Goal: Navigation & Orientation: Find specific page/section

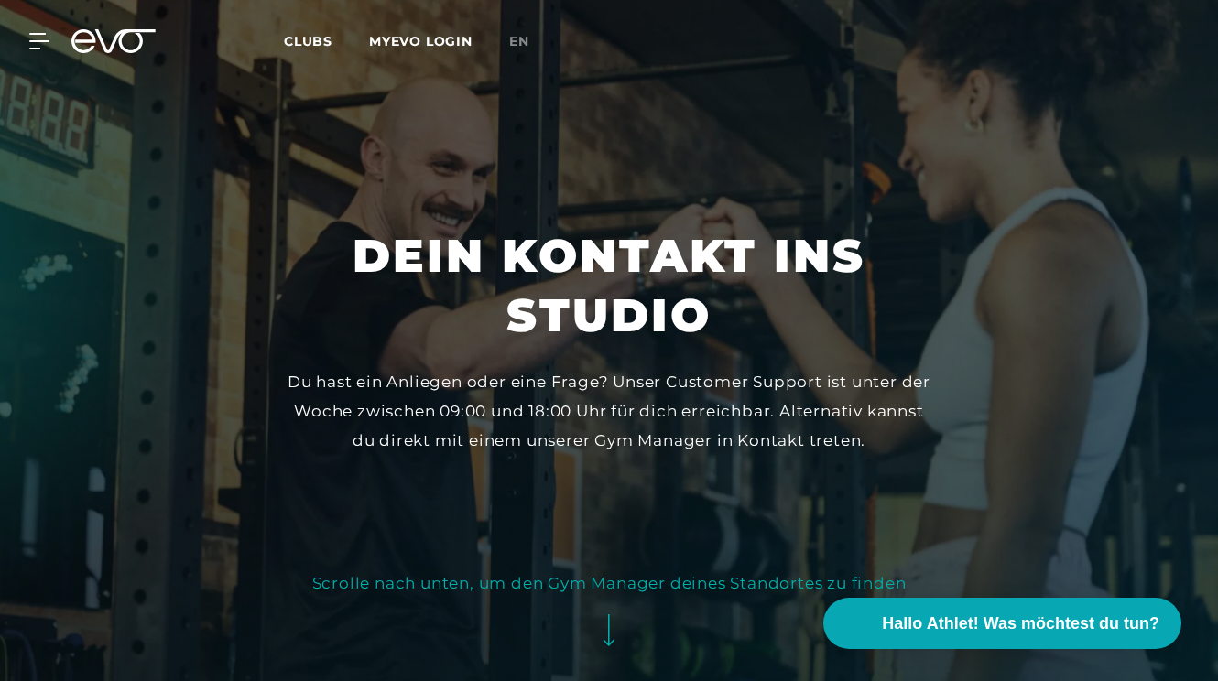
click at [403, 38] on link "MYEVO LOGIN" at bounding box center [420, 41] width 103 height 16
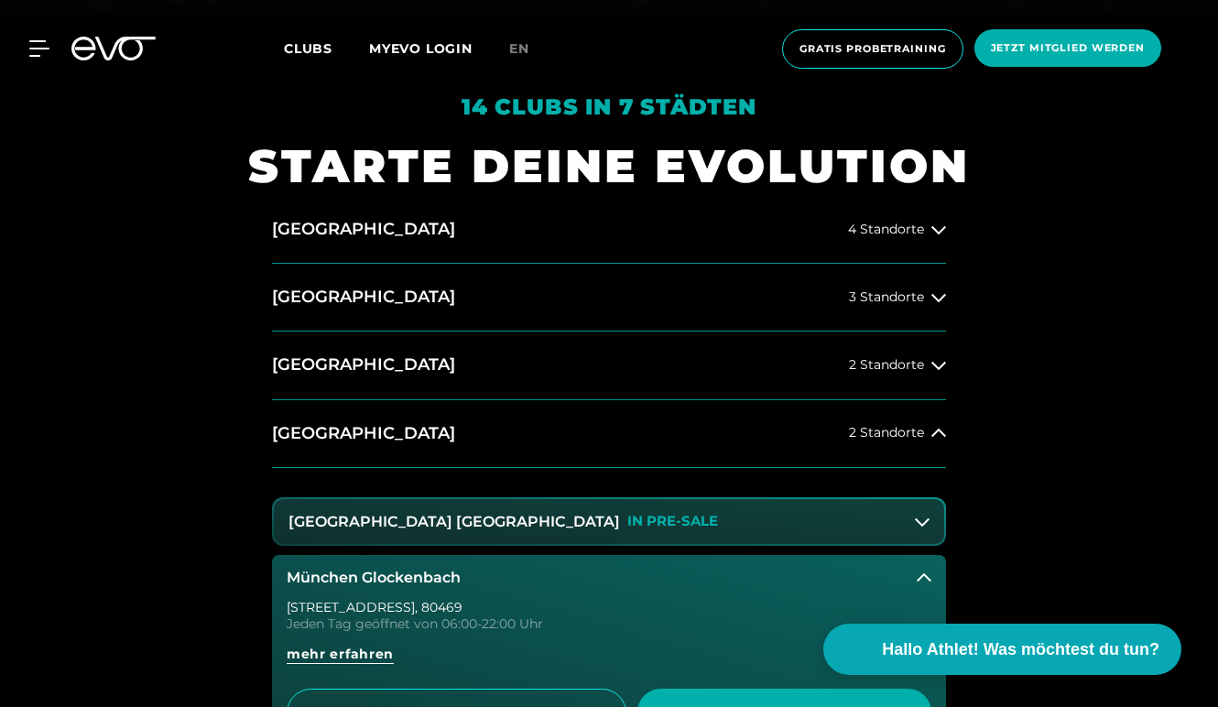
scroll to position [704, 0]
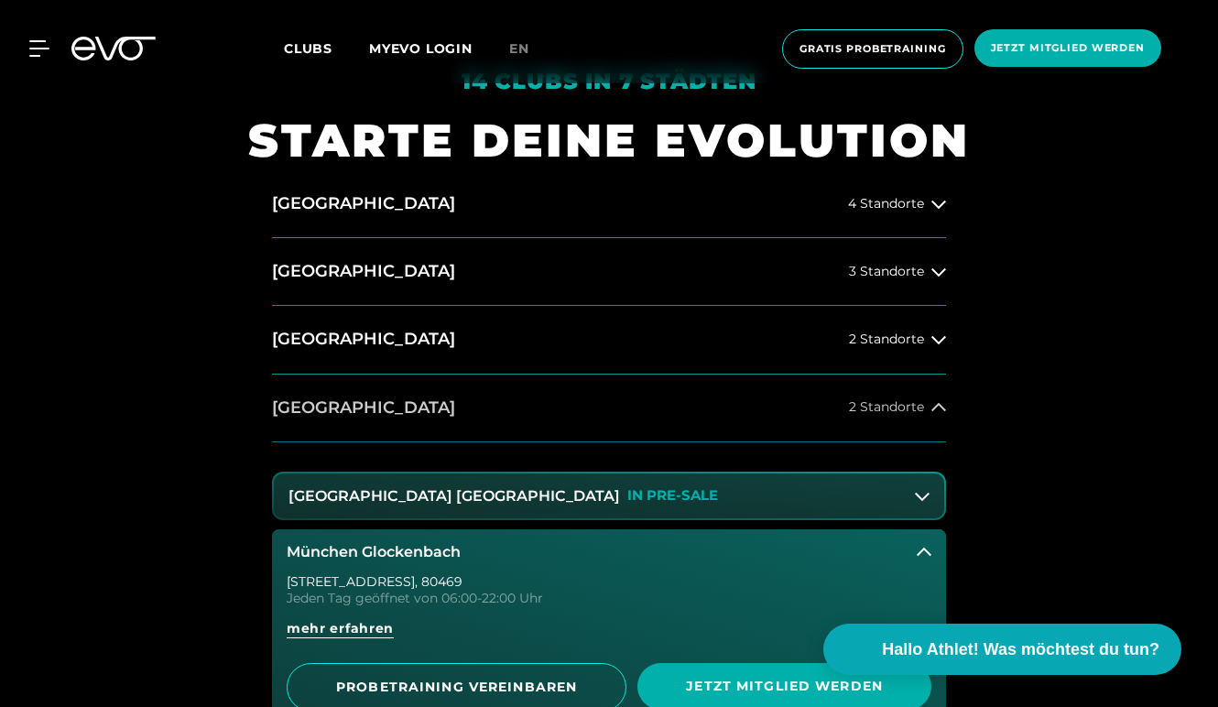
click at [598, 407] on button "München 2 Standorte" at bounding box center [609, 409] width 674 height 68
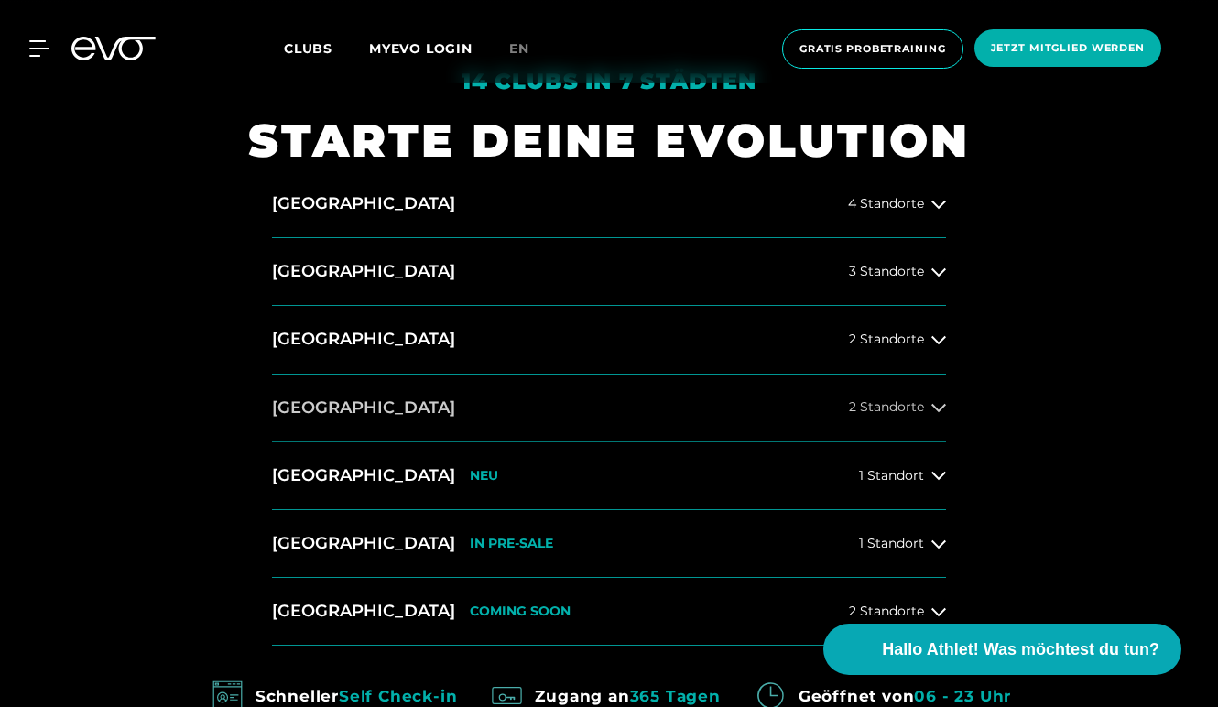
click at [934, 408] on icon at bounding box center [938, 407] width 15 height 15
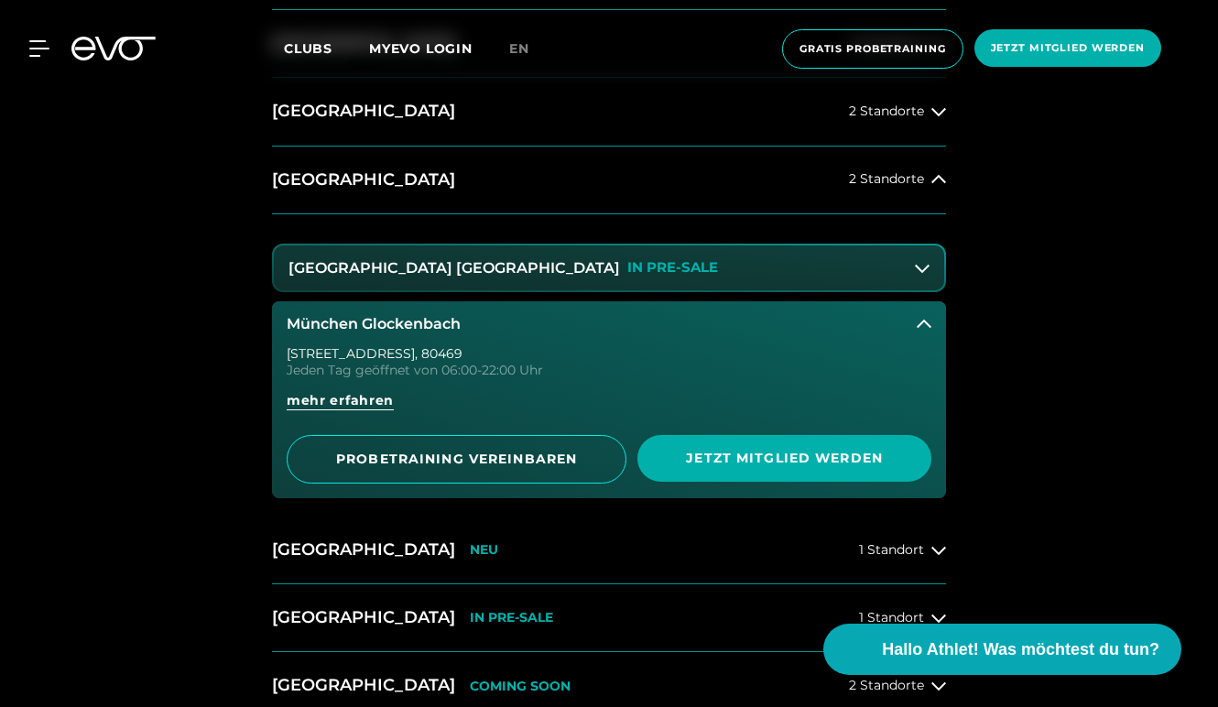
scroll to position [936, 0]
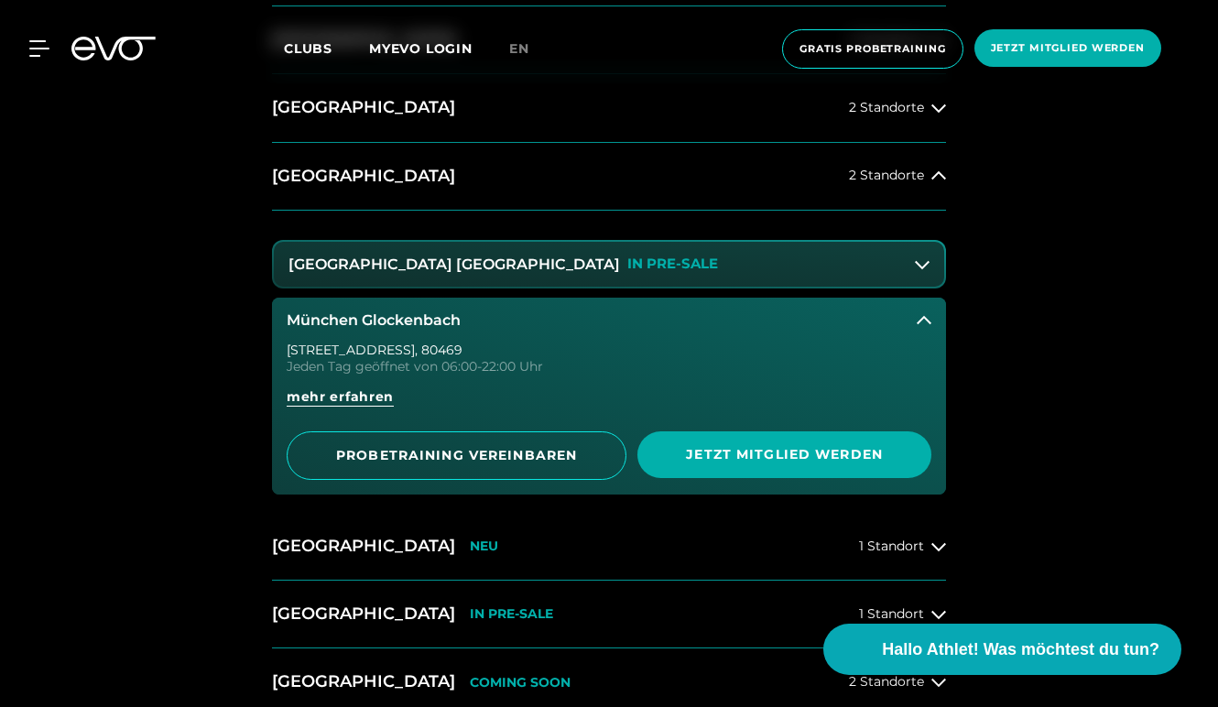
click at [919, 255] on button "München Maxvorstadt IN PRE-SALE" at bounding box center [609, 265] width 670 height 46
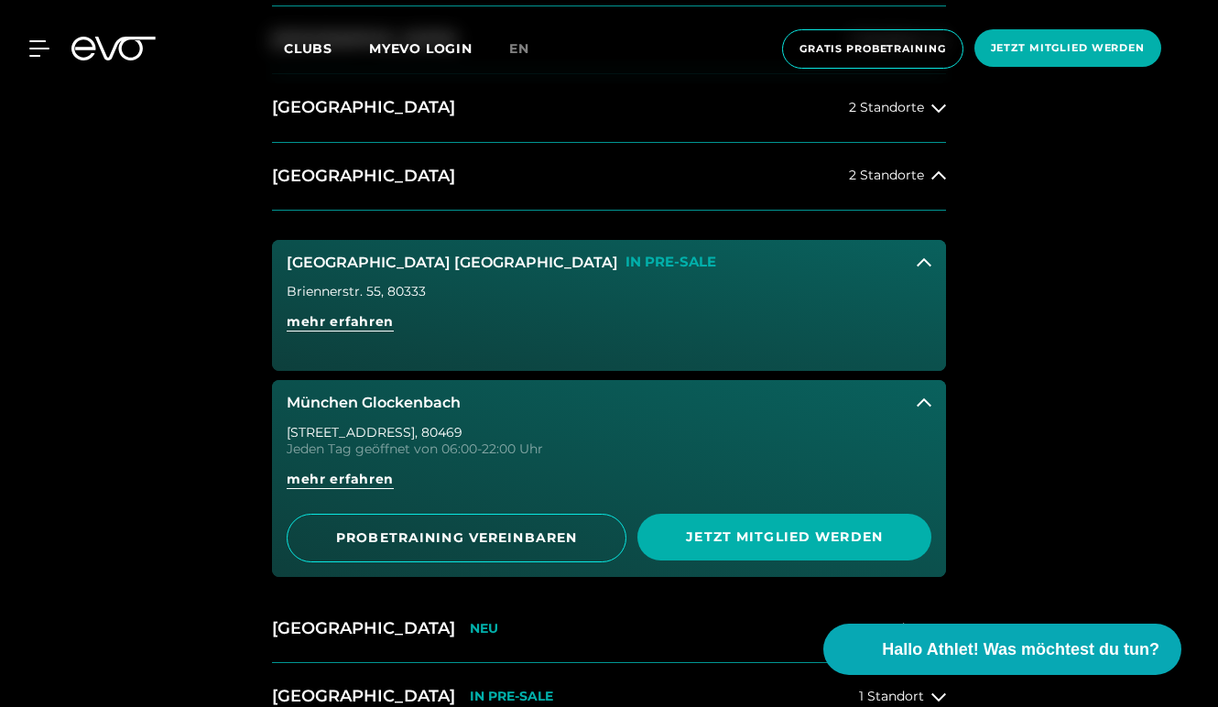
click at [919, 255] on icon at bounding box center [924, 262] width 15 height 15
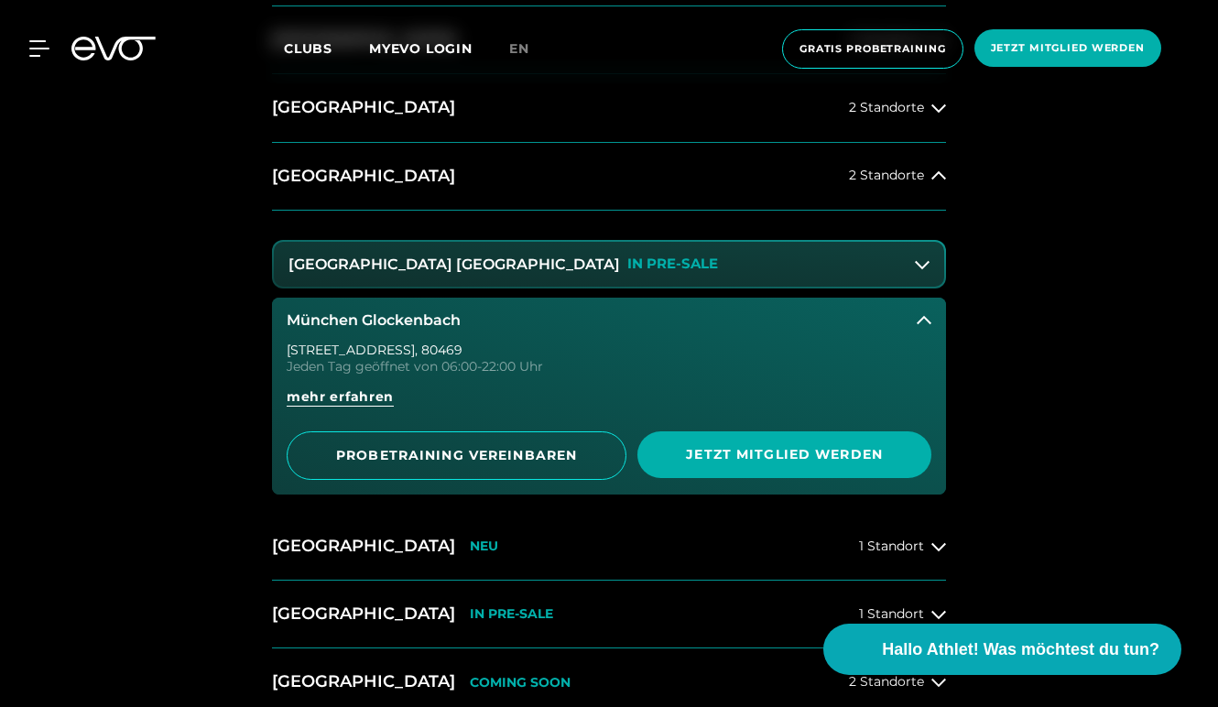
click at [919, 255] on button "München Maxvorstadt IN PRE-SALE" at bounding box center [609, 265] width 670 height 46
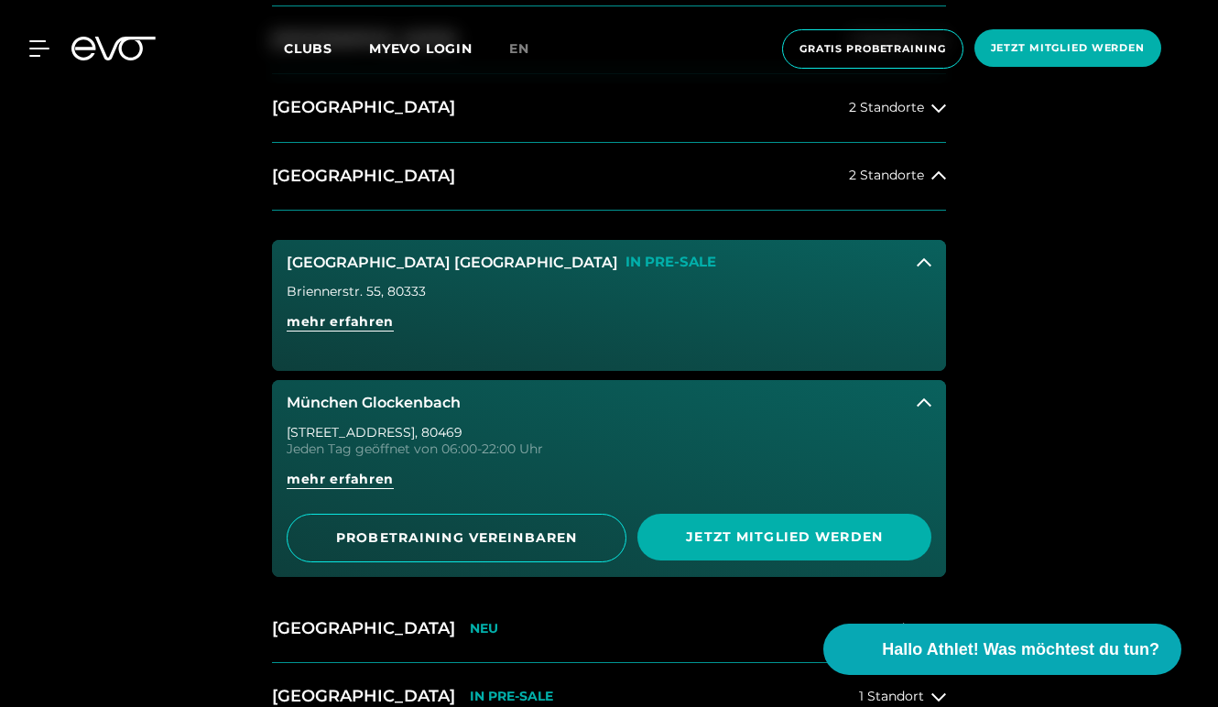
click at [919, 255] on icon at bounding box center [924, 262] width 15 height 15
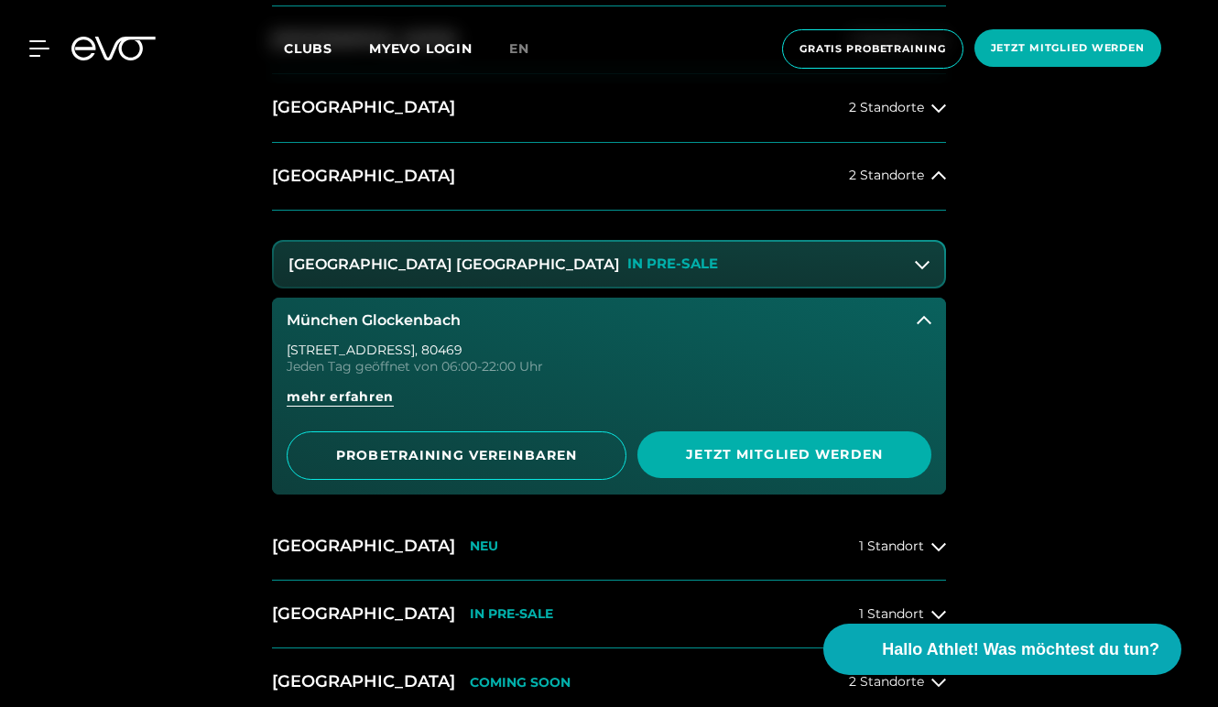
click at [918, 320] on icon at bounding box center [924, 320] width 15 height 15
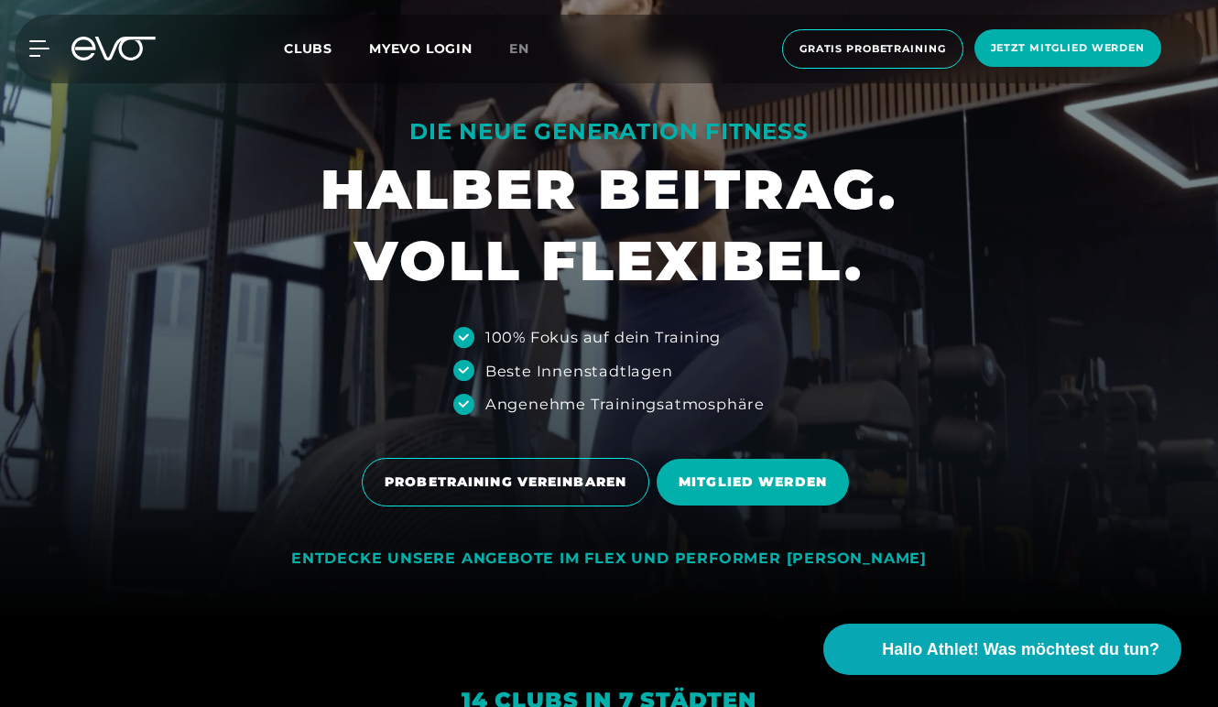
scroll to position [0, 0]
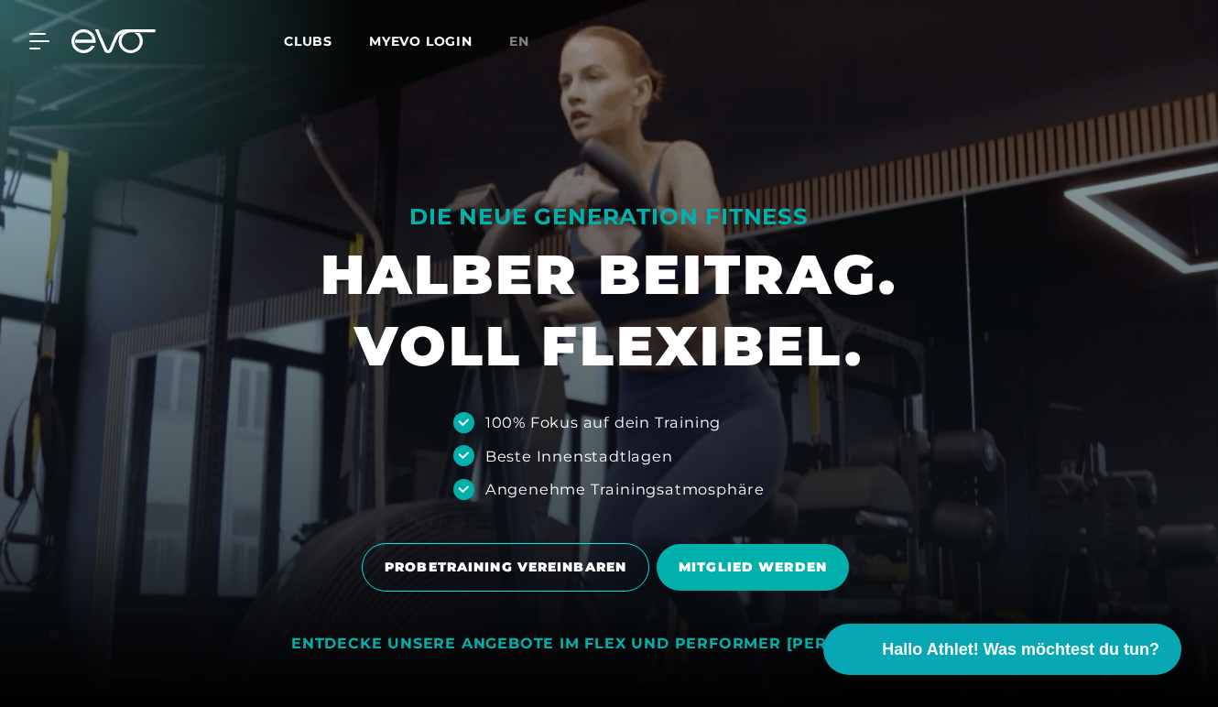
click at [442, 44] on link "MYEVO LOGIN" at bounding box center [420, 41] width 103 height 16
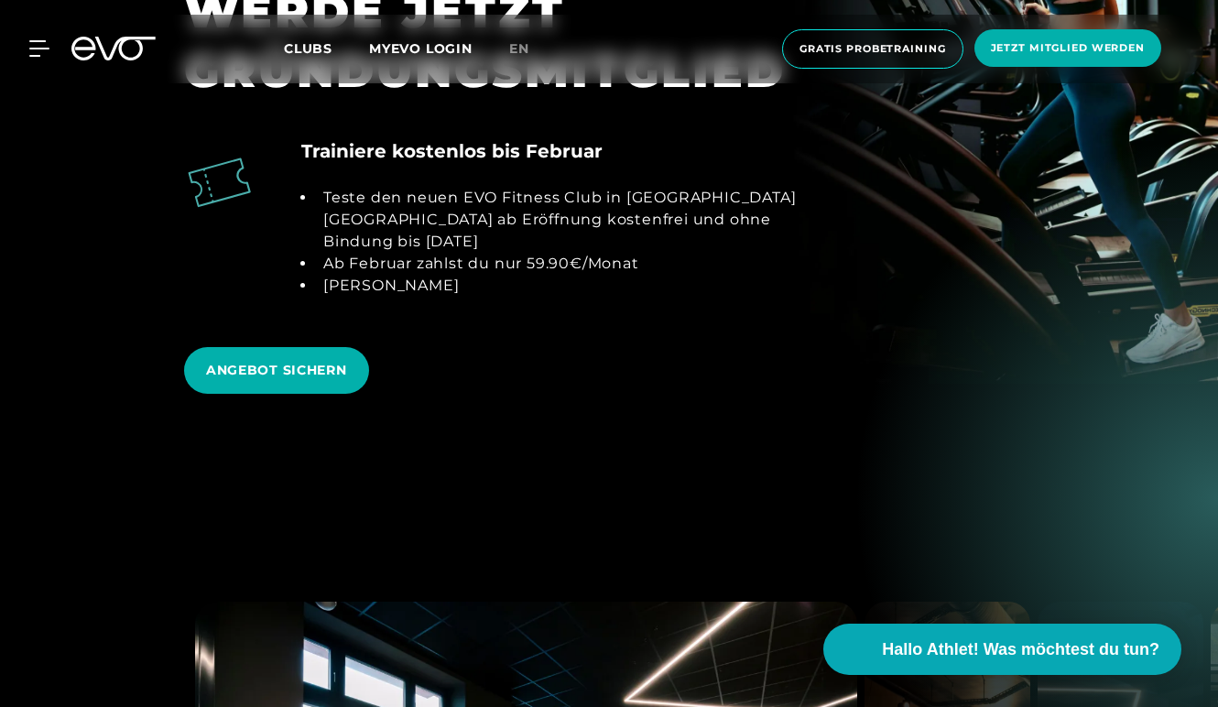
scroll to position [2042, 0]
